Goal: Information Seeking & Learning: Find specific page/section

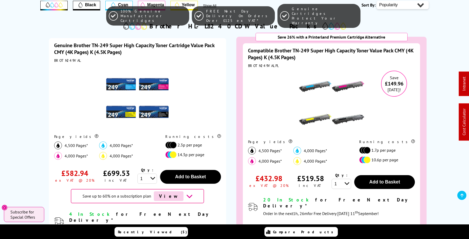
click at [258, 66] on div "BROTN249VALPL" at bounding box center [331, 65] width 167 height 5
copy div "BROTN249VALPL"
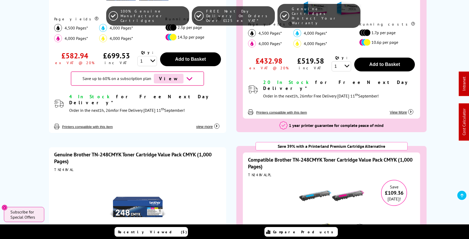
scroll to position [348, 0]
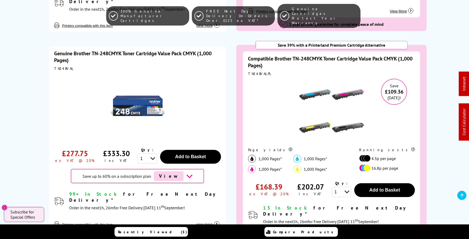
click at [259, 71] on div "TN248VALPL" at bounding box center [331, 73] width 167 height 5
copy div "TN248VALPL"
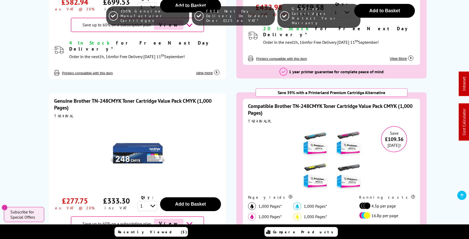
scroll to position [346, 0]
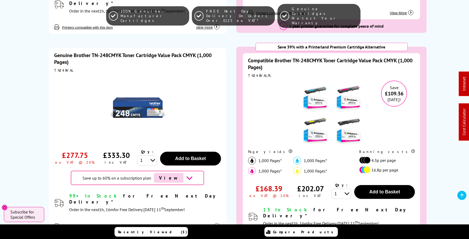
click at [316, 91] on img at bounding box center [331, 112] width 65 height 65
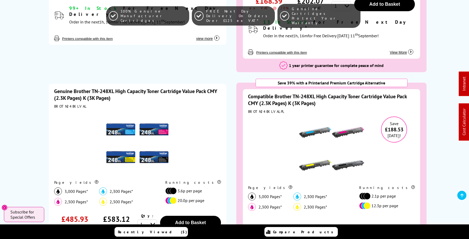
scroll to position [539, 0]
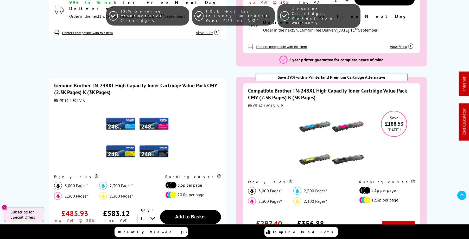
click at [264, 103] on div "BROTN248XLVALPL" at bounding box center [331, 105] width 167 height 5
copy div "BROTN248XLVALPL"
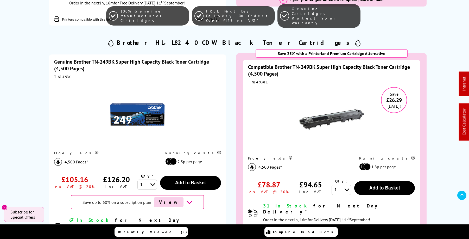
scroll to position [793, 0]
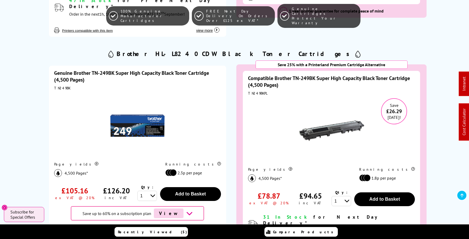
click at [326, 114] on img at bounding box center [331, 130] width 65 height 65
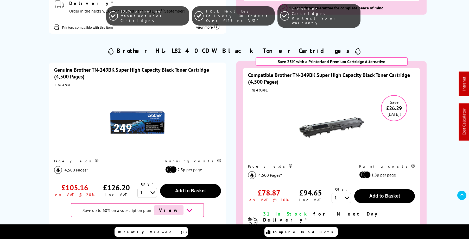
scroll to position [793, 0]
click at [175, 66] on link "Genuine Brother TN-249BK Super High Capacity Black Toner Cartridge (4,500 Pages)" at bounding box center [131, 73] width 155 height 14
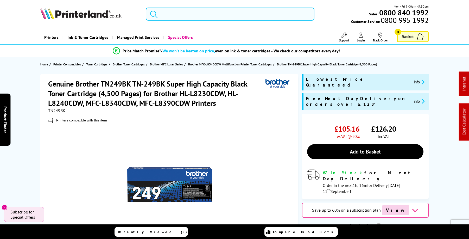
click at [195, 12] on input "search" at bounding box center [230, 14] width 169 height 13
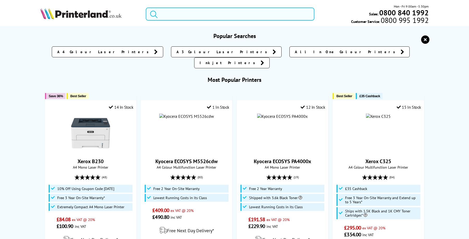
paste input "MA2600CFX"
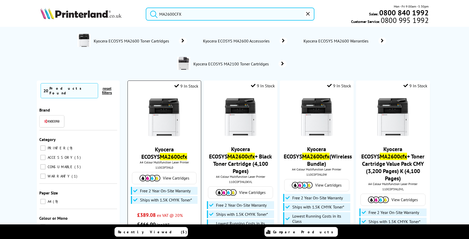
click at [169, 166] on div "110C0F3NL0" at bounding box center [164, 167] width 65 height 4
copy div "110C0F3NL0"
click at [197, 15] on input "MA2600CFX" at bounding box center [230, 14] width 169 height 13
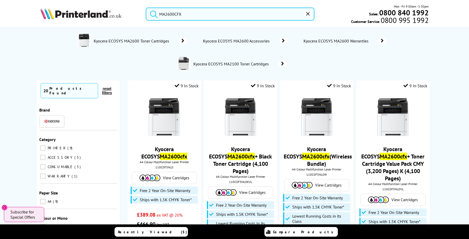
click at [197, 15] on input "MA2600CFX" at bounding box center [230, 14] width 169 height 13
paste input "PA4000"
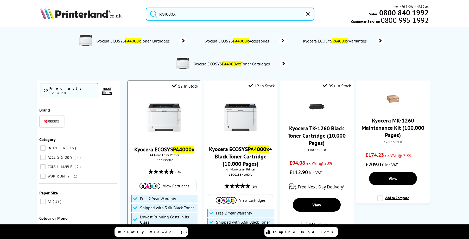
type input "PA4000X"
click at [166, 160] on div "110C153NL0" at bounding box center [164, 160] width 65 height 4
copy div "110C153NL0"
click at [308, 14] on icon "reset" at bounding box center [308, 14] width 4 height 4
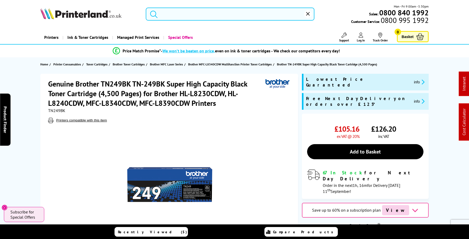
type input "MA2600CFX"
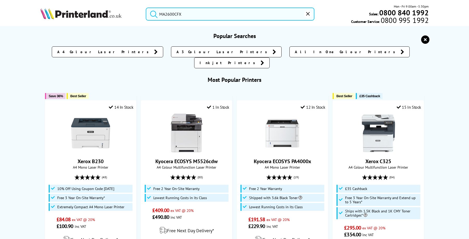
click at [425, 41] on icon "reset" at bounding box center [425, 39] width 8 height 8
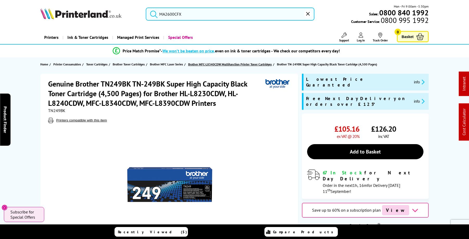
click at [241, 65] on span "Brother MFC-L8340CDW Multifunction Printer Toner Cartridges" at bounding box center [230, 63] width 84 height 5
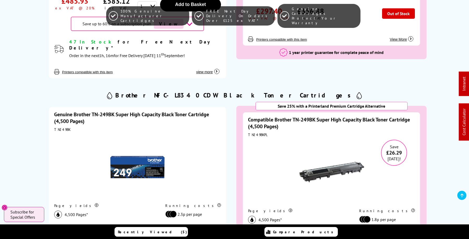
scroll to position [786, 0]
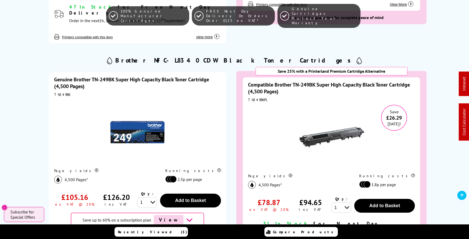
click at [300, 81] on link "Compatible Brother TN-249BK Super High Capacity Black Toner Cartridge (4,500 Pa…" at bounding box center [329, 88] width 162 height 14
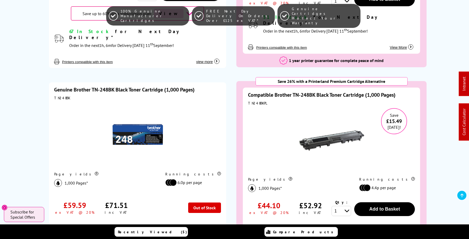
scroll to position [985, 0]
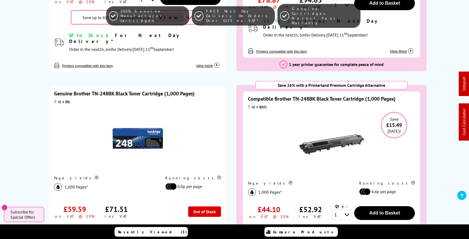
click at [260, 105] on div "TN248BKPL" at bounding box center [331, 107] width 167 height 5
copy div "TN248BKPL"
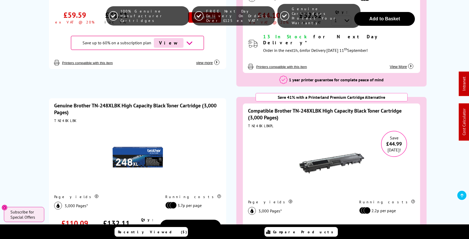
scroll to position [1180, 0]
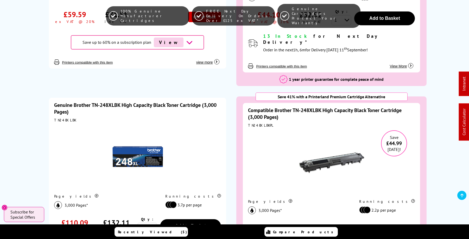
click at [262, 123] on div "TN248XLBKPL" at bounding box center [331, 125] width 167 height 5
copy div "TN248XLBKPL"
click at [318, 107] on link "Compatible Brother TN-248XLBK High Capacity Black Toner Cartridge (3,000 Pages)" at bounding box center [324, 114] width 153 height 14
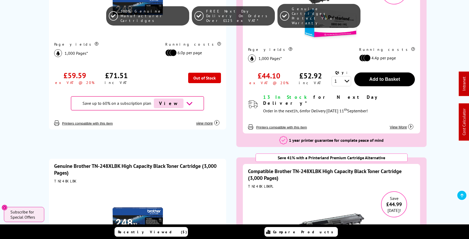
scroll to position [1117, 0]
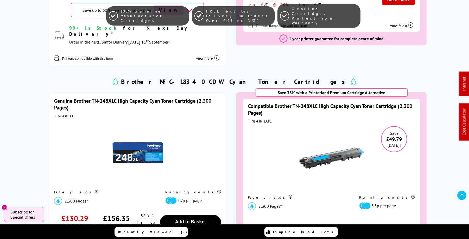
scroll to position [1416, 0]
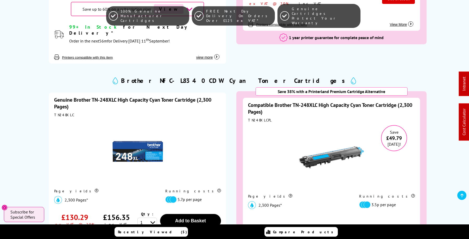
click at [326, 101] on link "Compatible Brother TN-248XLC High Capacity Cyan Toner Cartridge (2,300 Pages)" at bounding box center [330, 108] width 164 height 14
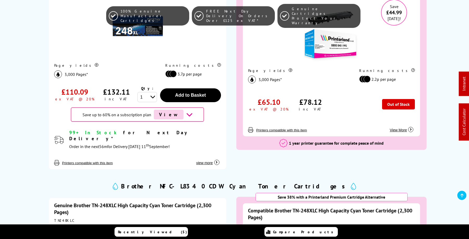
scroll to position [1193, 0]
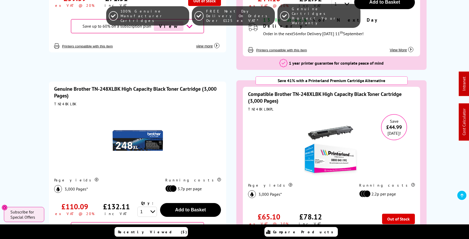
click at [320, 114] on img at bounding box center [331, 146] width 65 height 65
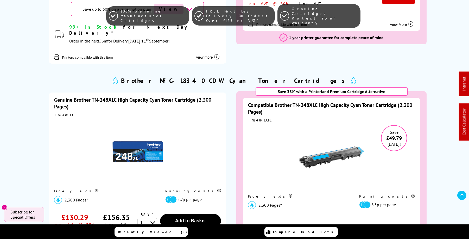
scroll to position [1417, 0]
click at [259, 118] on div "TN248XLCPL" at bounding box center [331, 120] width 167 height 5
copy div "TN248XLCPL"
click at [385, 102] on link "Compatible Brother TN-248XLC High Capacity Cyan Toner Cartridge (2,300 Pages)" at bounding box center [330, 109] width 164 height 14
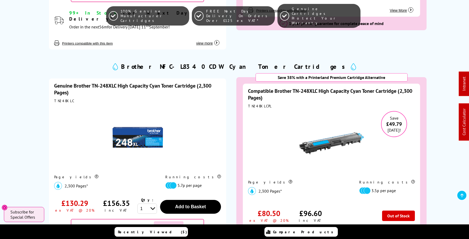
scroll to position [1427, 0]
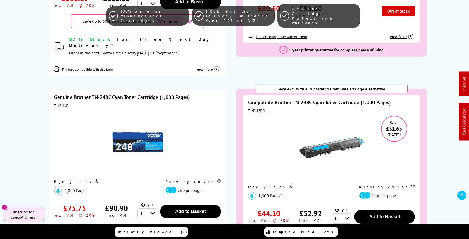
scroll to position [1633, 0]
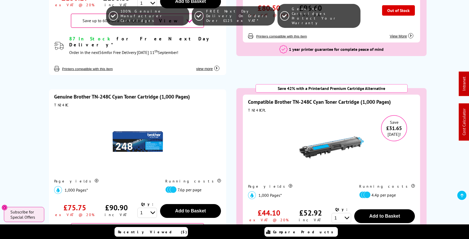
click at [255, 108] on div "TN248CPL" at bounding box center [331, 110] width 167 height 5
click at [349, 98] on link "Compatible Brother TN-248C Cyan Toner Cartridge (1,000 Pages)" at bounding box center [319, 101] width 143 height 7
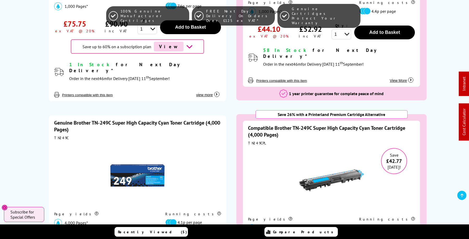
scroll to position [1816, 0]
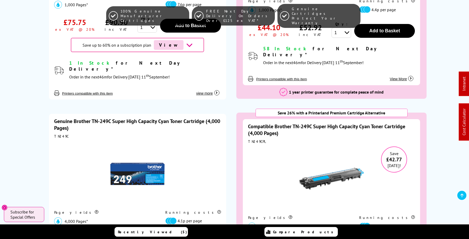
click at [291, 123] on link "Compatible Brother TN-249C Super High Capacity Cyan Toner Cartridge (4,000 Page…" at bounding box center [326, 130] width 157 height 14
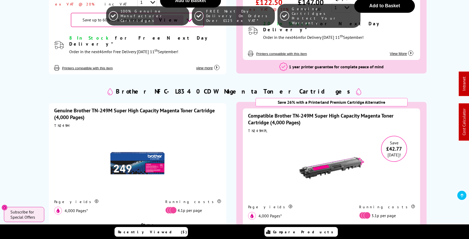
scroll to position [2056, 0]
click at [329, 112] on link "Compatible Brother TN-249M Super High Capacity Magenta Toner Cartridge (4,000 P…" at bounding box center [320, 119] width 145 height 14
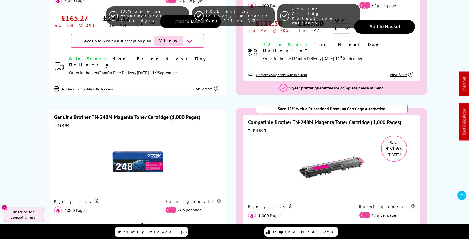
scroll to position [2279, 0]
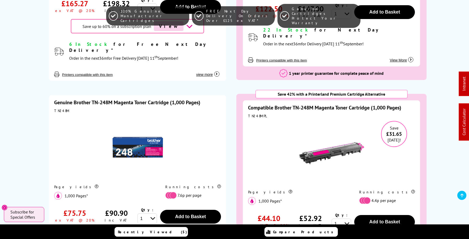
click at [257, 113] on div "TN248MPL" at bounding box center [331, 115] width 167 height 5
click at [320, 104] on link "Compatible Brother TN-248M Magenta Toner Cartridge (1,000 Pages)" at bounding box center [324, 107] width 153 height 7
